Goal: Share content

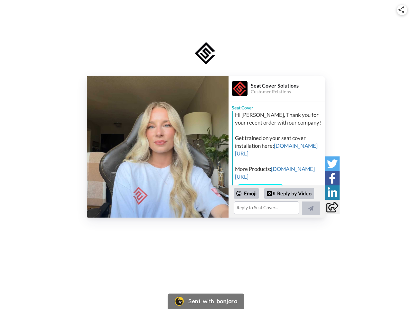
click at [402, 10] on img at bounding box center [402, 9] width 6 height 6
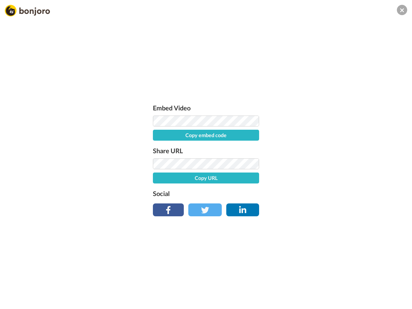
click at [158, 147] on label "Share URL" at bounding box center [206, 151] width 106 height 10
click at [277, 202] on div "Embed Video Copy embed code Share URL Copy URL Social" at bounding box center [206, 189] width 412 height 309
click at [247, 194] on label "Social" at bounding box center [206, 193] width 106 height 10
click at [289, 194] on div "Embed Video Copy embed code Share URL Copy URL Social" at bounding box center [206, 189] width 412 height 309
click at [311, 208] on div "Embed Video Copy embed code Share URL Copy URL Social" at bounding box center [206, 189] width 412 height 309
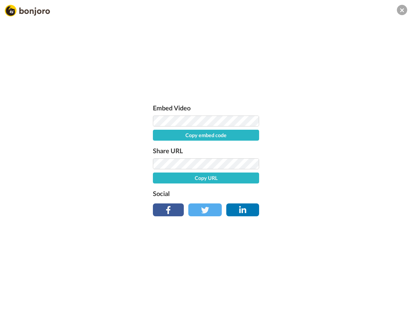
click at [332, 164] on div "Embed Video Copy embed code Share URL Copy URL Social" at bounding box center [206, 189] width 412 height 309
click at [332, 178] on div "Embed Video Copy embed code Share URL Copy URL Social" at bounding box center [206, 189] width 412 height 309
click at [332, 193] on div "Embed Video Copy embed code Share URL Copy URL Social" at bounding box center [206, 189] width 412 height 309
click at [332, 207] on div "Embed Video Copy embed code Share URL Copy URL Social" at bounding box center [206, 189] width 412 height 309
